Goal: Information Seeking & Learning: Learn about a topic

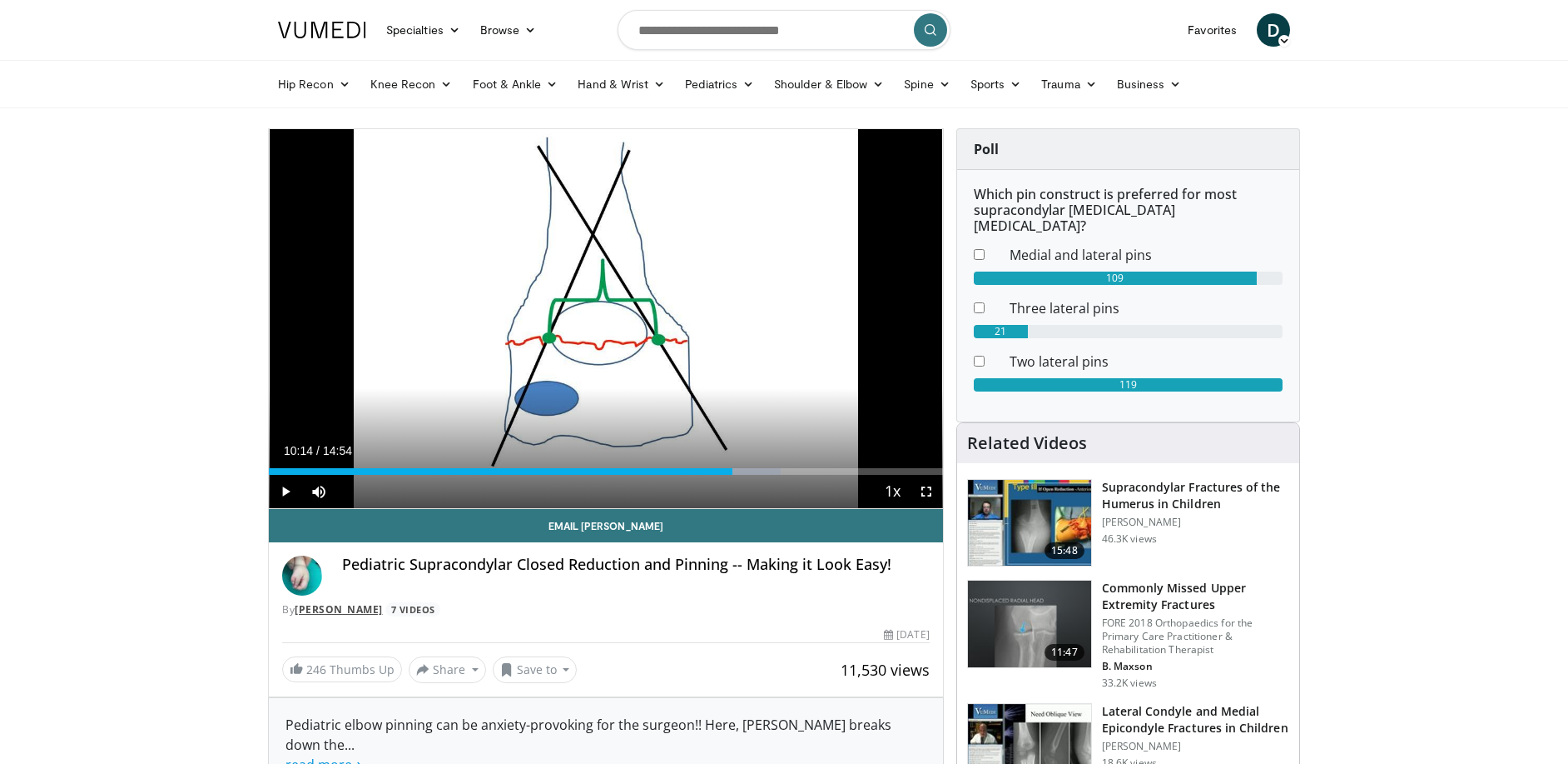
click at [329, 609] on link "[PERSON_NAME]" at bounding box center [339, 609] width 89 height 15
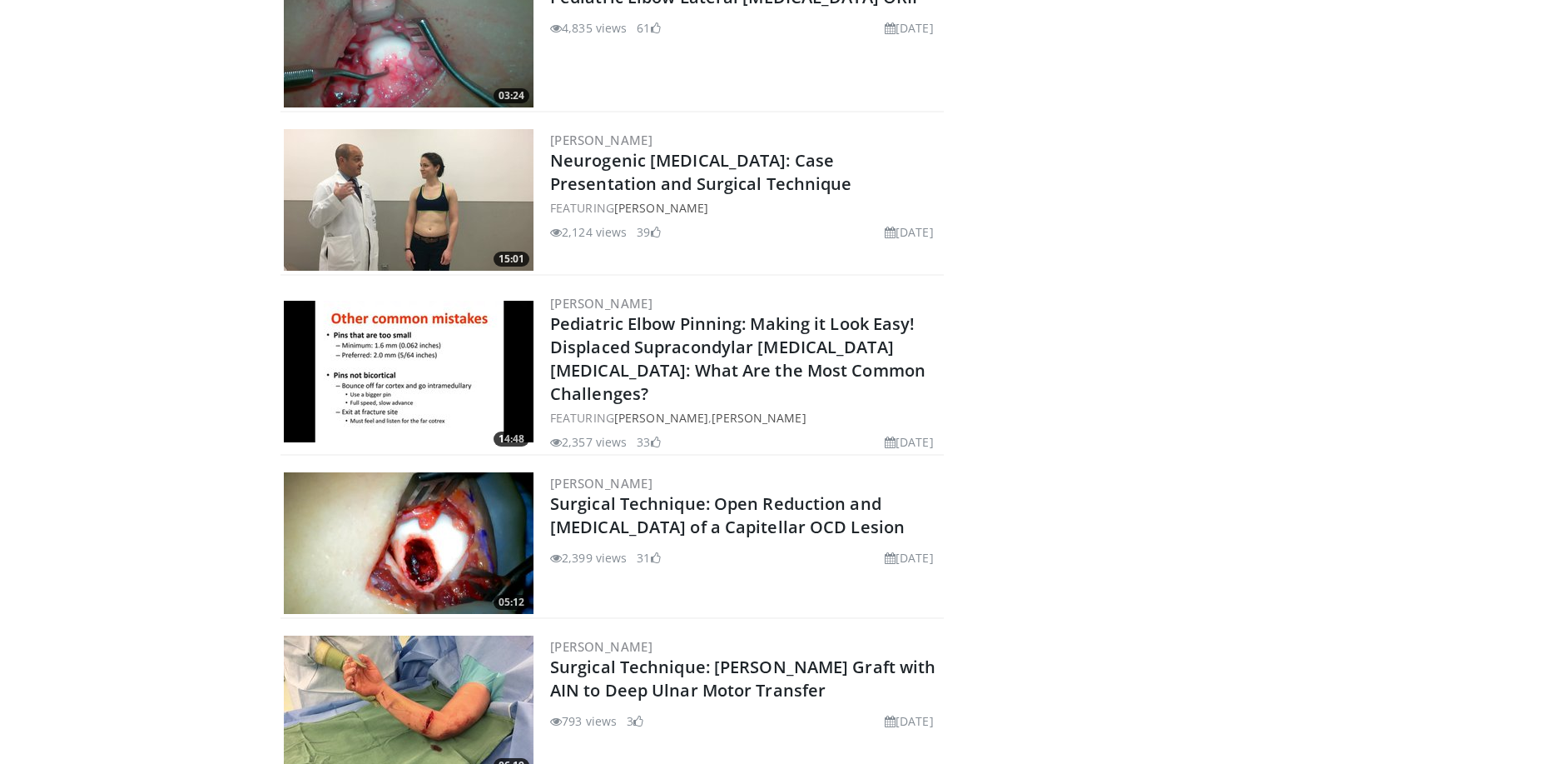
scroll to position [667, 0]
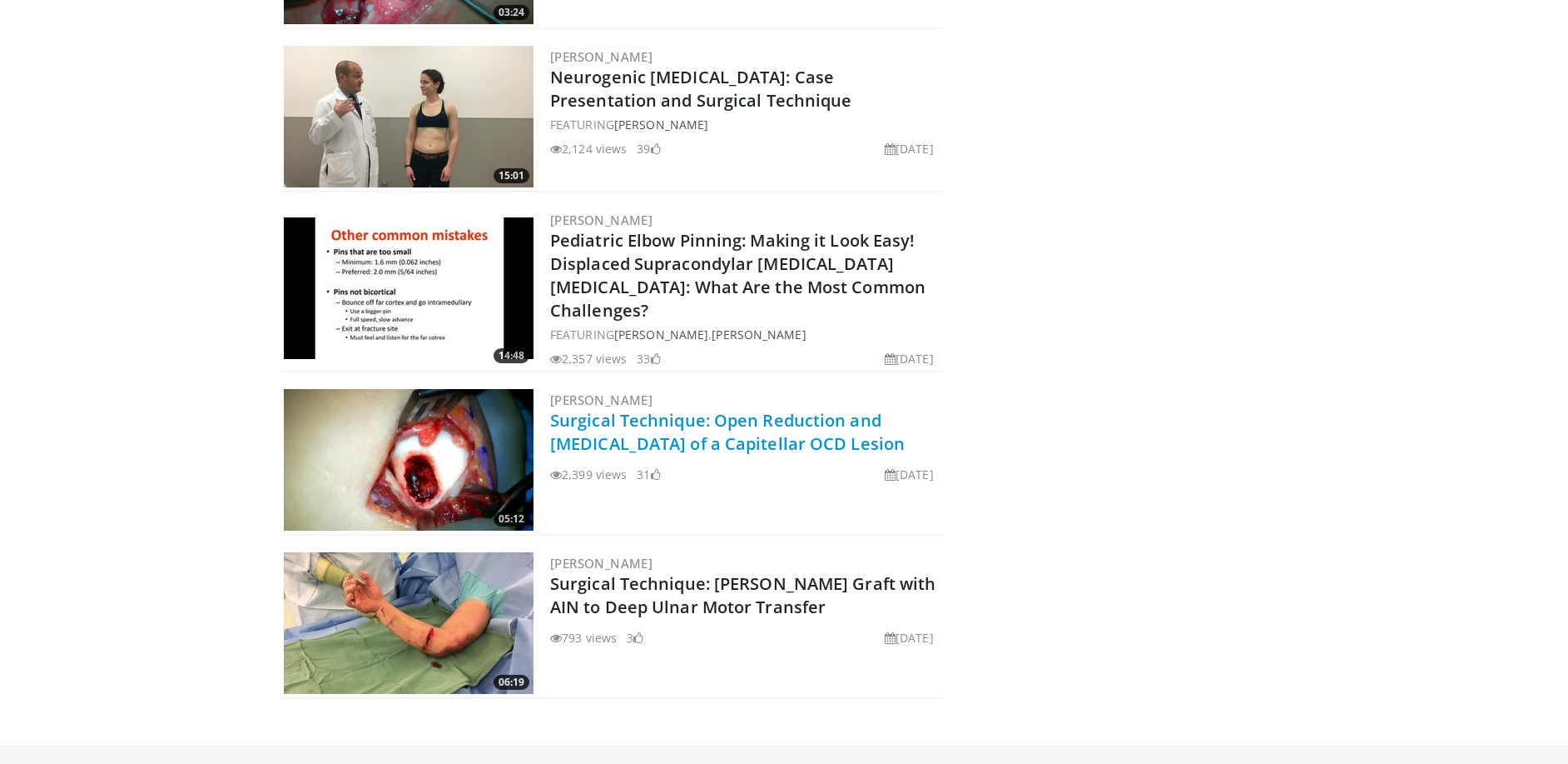
click at [751, 411] on link "Surgical Technique: Open Reduction and [MEDICAL_DATA] of a Capitellar OCD Lesion" at bounding box center [728, 432] width 355 height 46
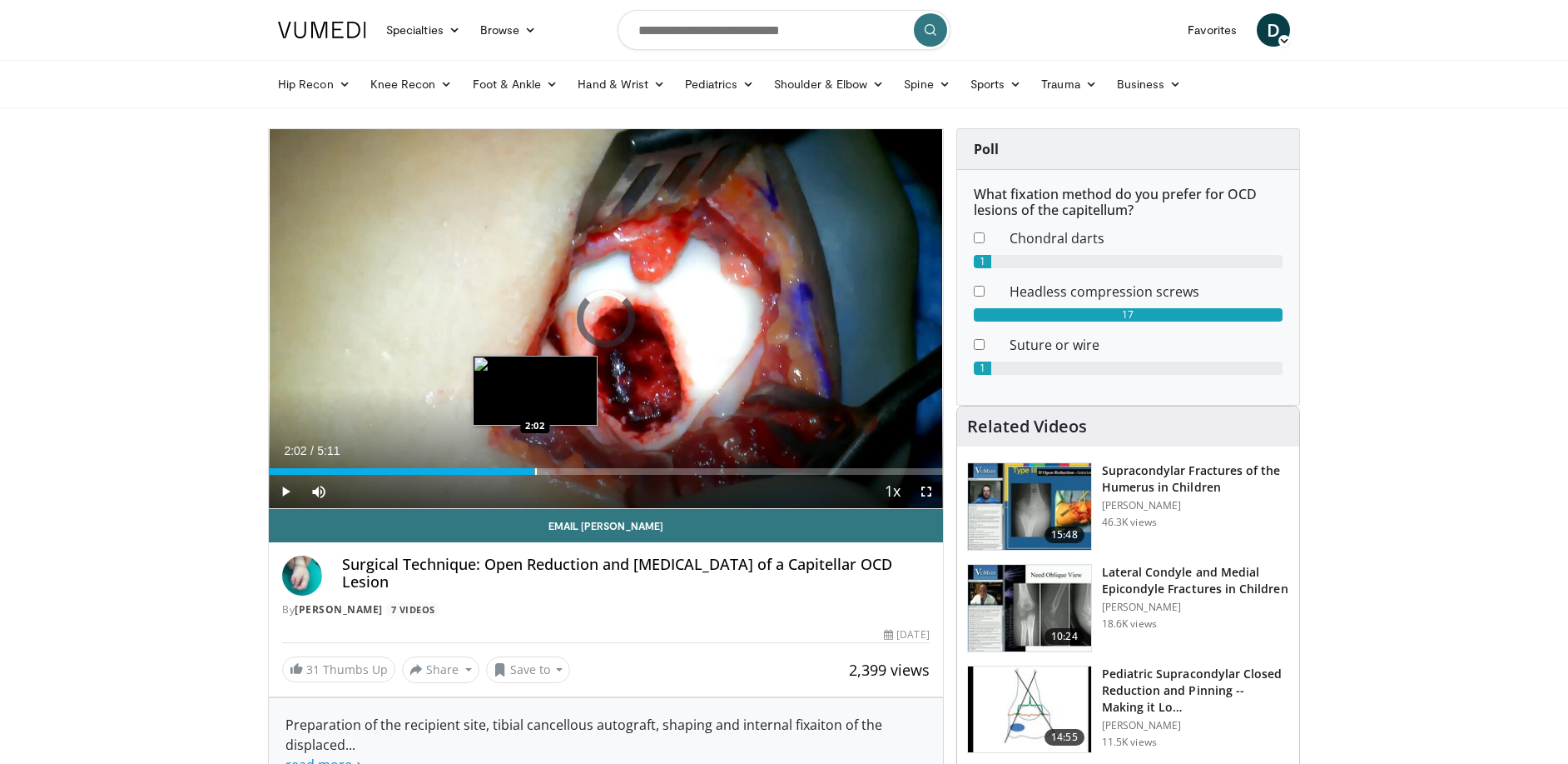
click at [535, 471] on div "Loaded : 25.64% 2:02 2:02" at bounding box center [606, 471] width 674 height 7
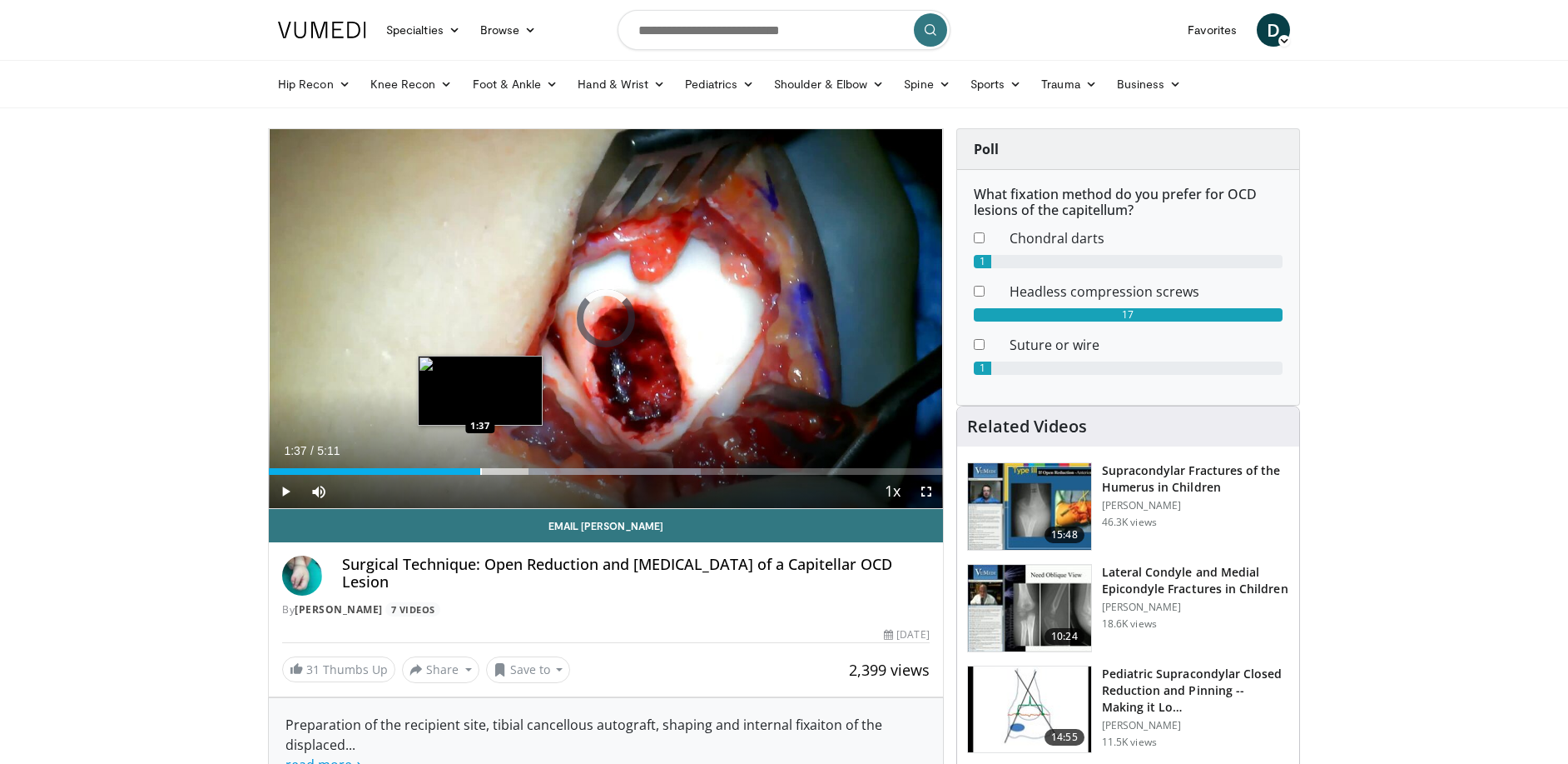
click at [480, 465] on div "Loaded : 64.14% 1:37 1:37" at bounding box center [606, 467] width 674 height 16
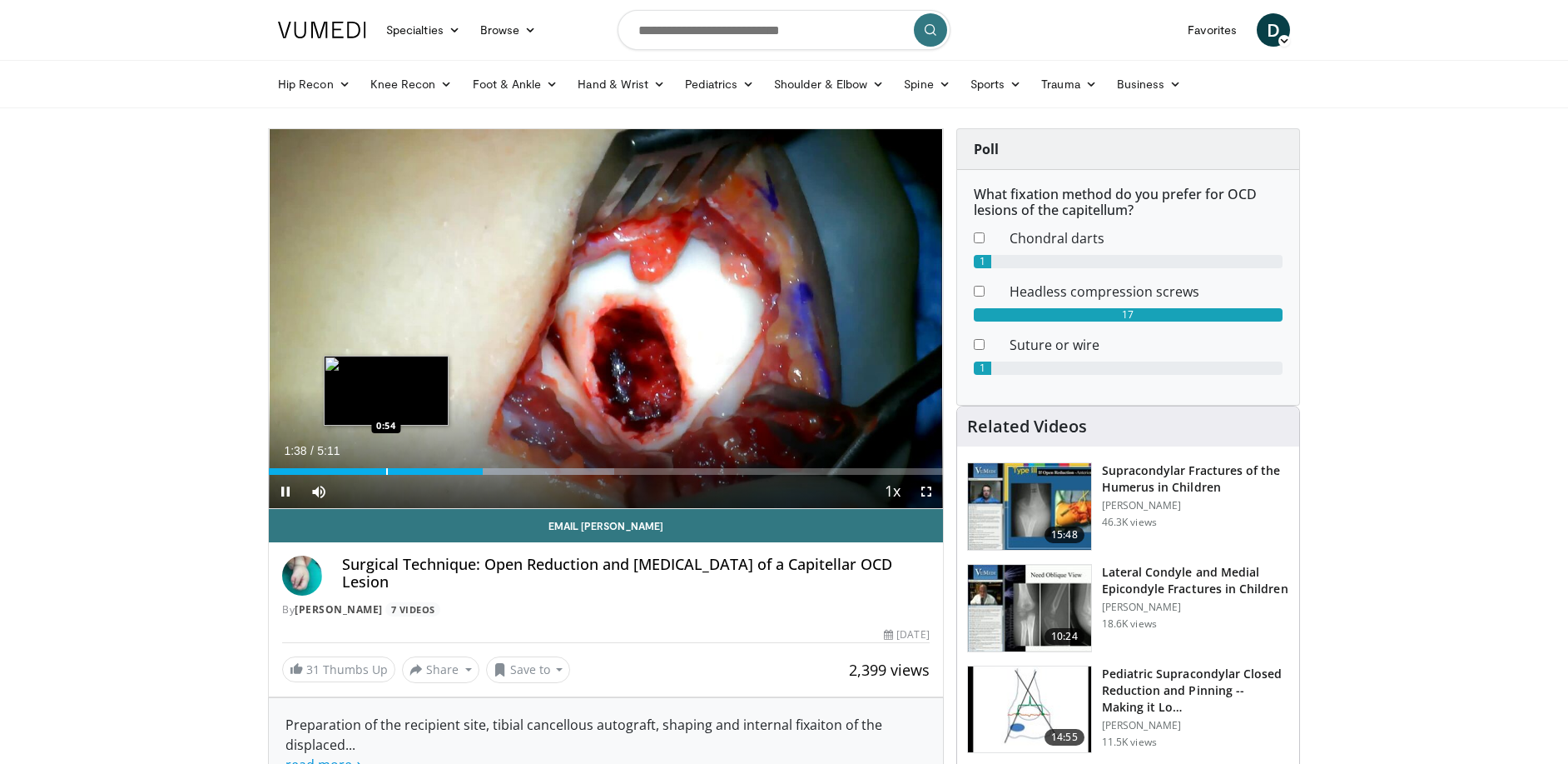
click at [385, 467] on div "Loaded : 51.31% 1:38 0:54" at bounding box center [606, 467] width 674 height 16
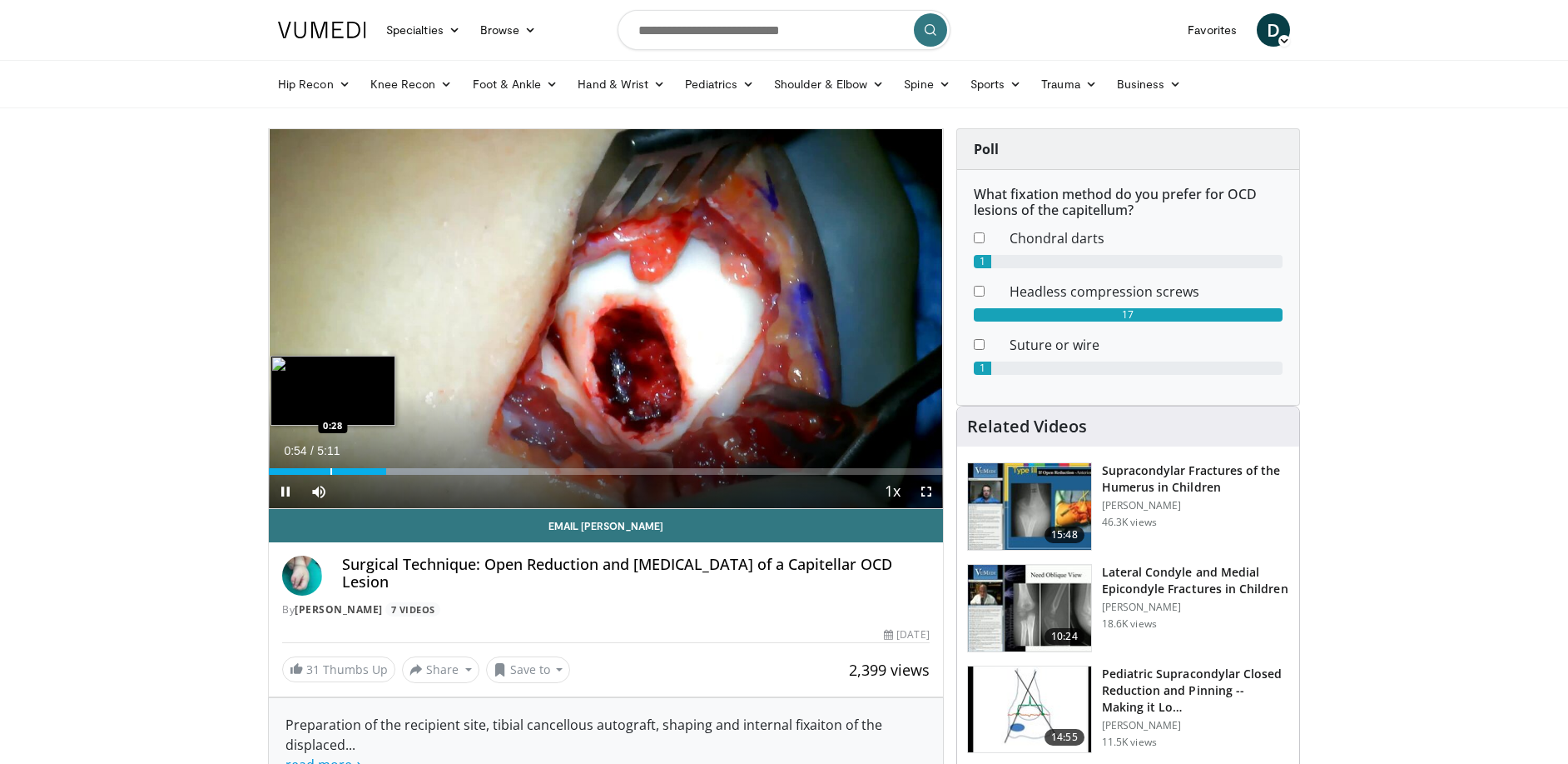
click at [330, 474] on div "Progress Bar" at bounding box center [331, 471] width 2 height 7
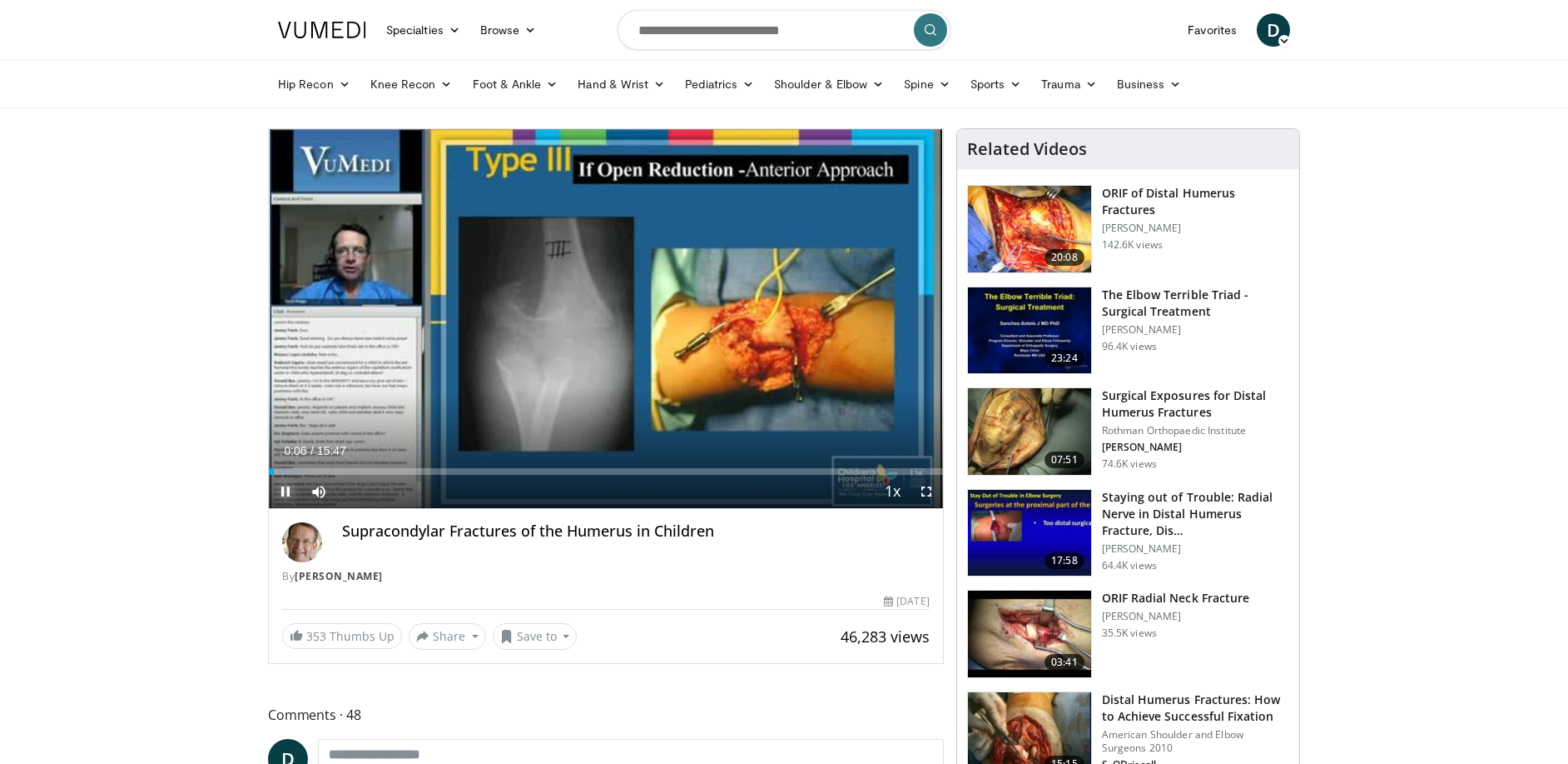
click at [289, 493] on span "Video Player" at bounding box center [285, 491] width 33 height 33
